Goal: Entertainment & Leisure: Consume media (video, audio)

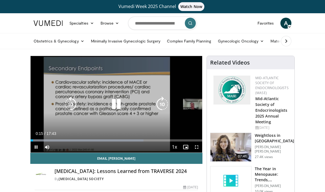
click at [111, 104] on icon "Video Player" at bounding box center [116, 103] width 15 height 15
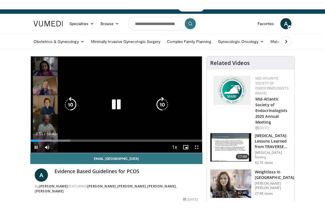
scroll to position [7, 0]
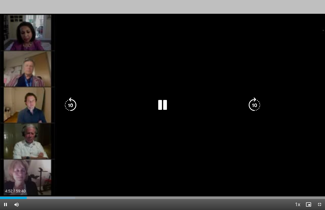
click at [155, 107] on icon "Video Player" at bounding box center [162, 105] width 15 height 15
click at [164, 103] on icon "Video Player" at bounding box center [162, 105] width 15 height 15
click at [160, 100] on icon "Video Player" at bounding box center [162, 105] width 15 height 15
